Goal: Task Accomplishment & Management: Manage account settings

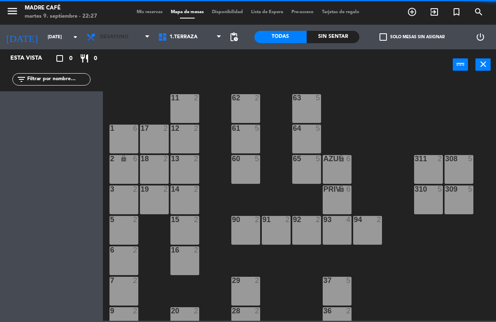
click at [131, 33] on span "Desayuno" at bounding box center [118, 37] width 72 height 18
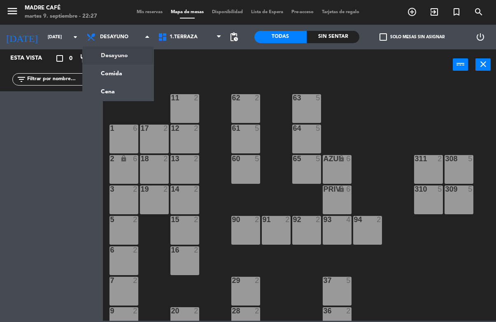
click at [159, 10] on span "Mis reservas" at bounding box center [150, 12] width 34 height 5
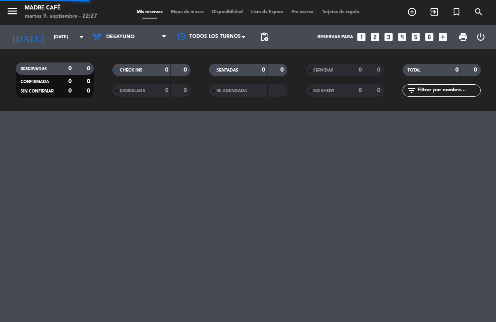
click at [156, 10] on span "Mis reservas" at bounding box center [150, 12] width 34 height 5
click at [146, 35] on span "Desayuno" at bounding box center [129, 37] width 82 height 18
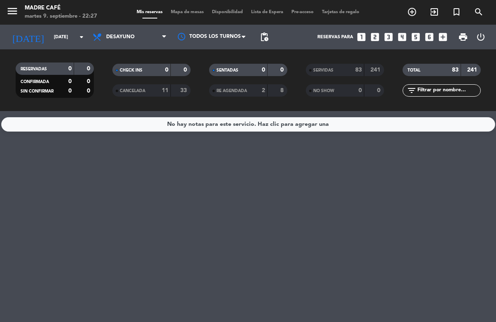
click at [148, 35] on span "Desayuno" at bounding box center [129, 37] width 82 height 18
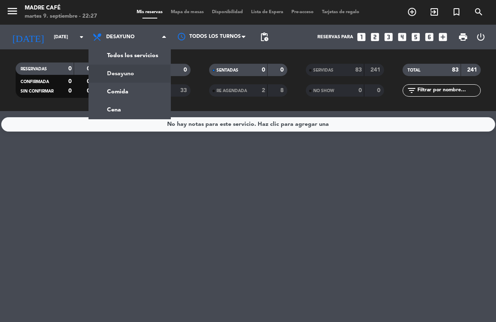
click at [142, 73] on div "menu Madre Café [DATE] 9. septiembre - 22:27 Mis reservas Mapa de mesas Disponi…" at bounding box center [248, 55] width 496 height 111
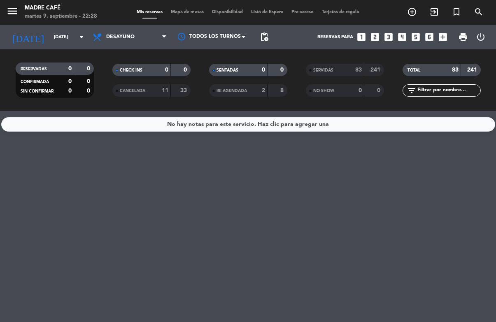
click at [153, 35] on span "Desayuno" at bounding box center [129, 37] width 82 height 18
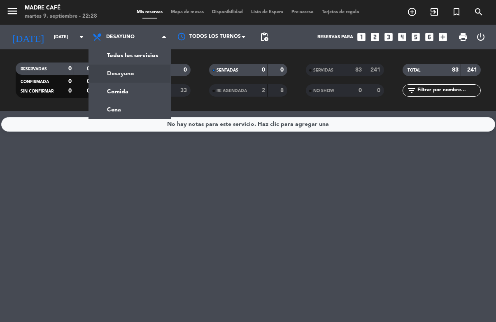
click at [144, 93] on div "menu Madre Café [DATE] 9. septiembre - 22:28 Mis reservas Mapa de mesas Disponi…" at bounding box center [248, 55] width 496 height 111
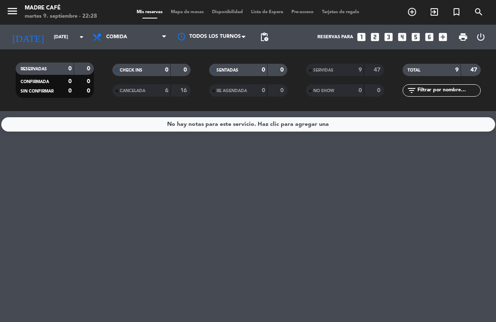
click at [149, 33] on span "Comida" at bounding box center [129, 37] width 82 height 18
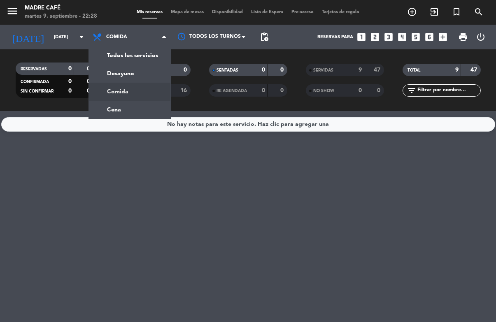
click at [142, 109] on div "menu Madre Café [DATE] 9. septiembre - 22:28 Mis reservas Mapa de mesas Disponi…" at bounding box center [248, 55] width 496 height 111
